Goal: Navigation & Orientation: Go to known website

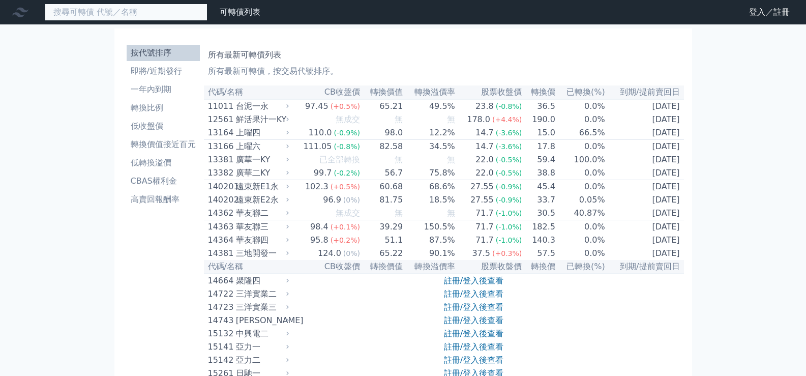
click at [166, 8] on input at bounding box center [126, 12] width 163 height 17
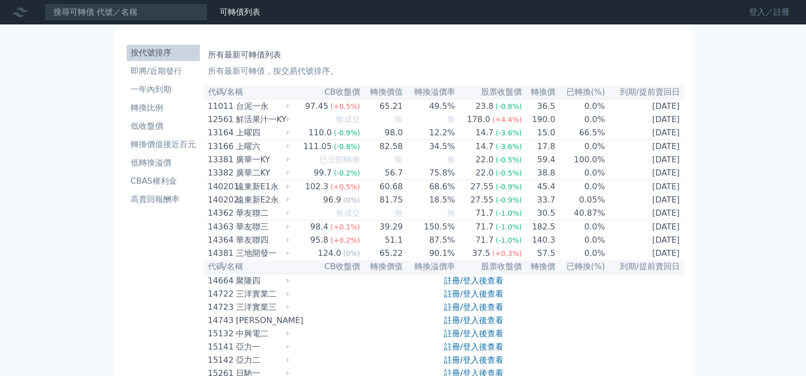
click at [766, 9] on link "登入／註冊" at bounding box center [769, 12] width 57 height 16
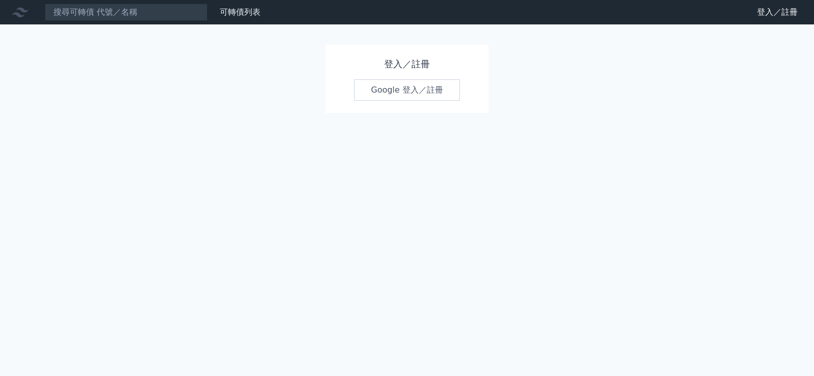
click at [407, 89] on link "Google 登入／註冊" at bounding box center [407, 89] width 106 height 21
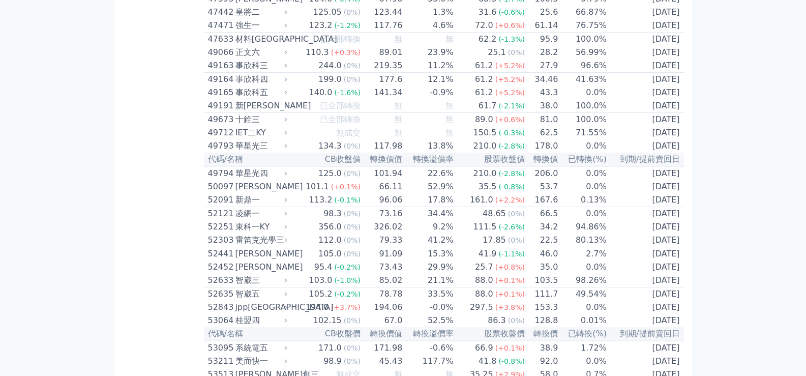
scroll to position [2981, 0]
